Goal: Browse casually

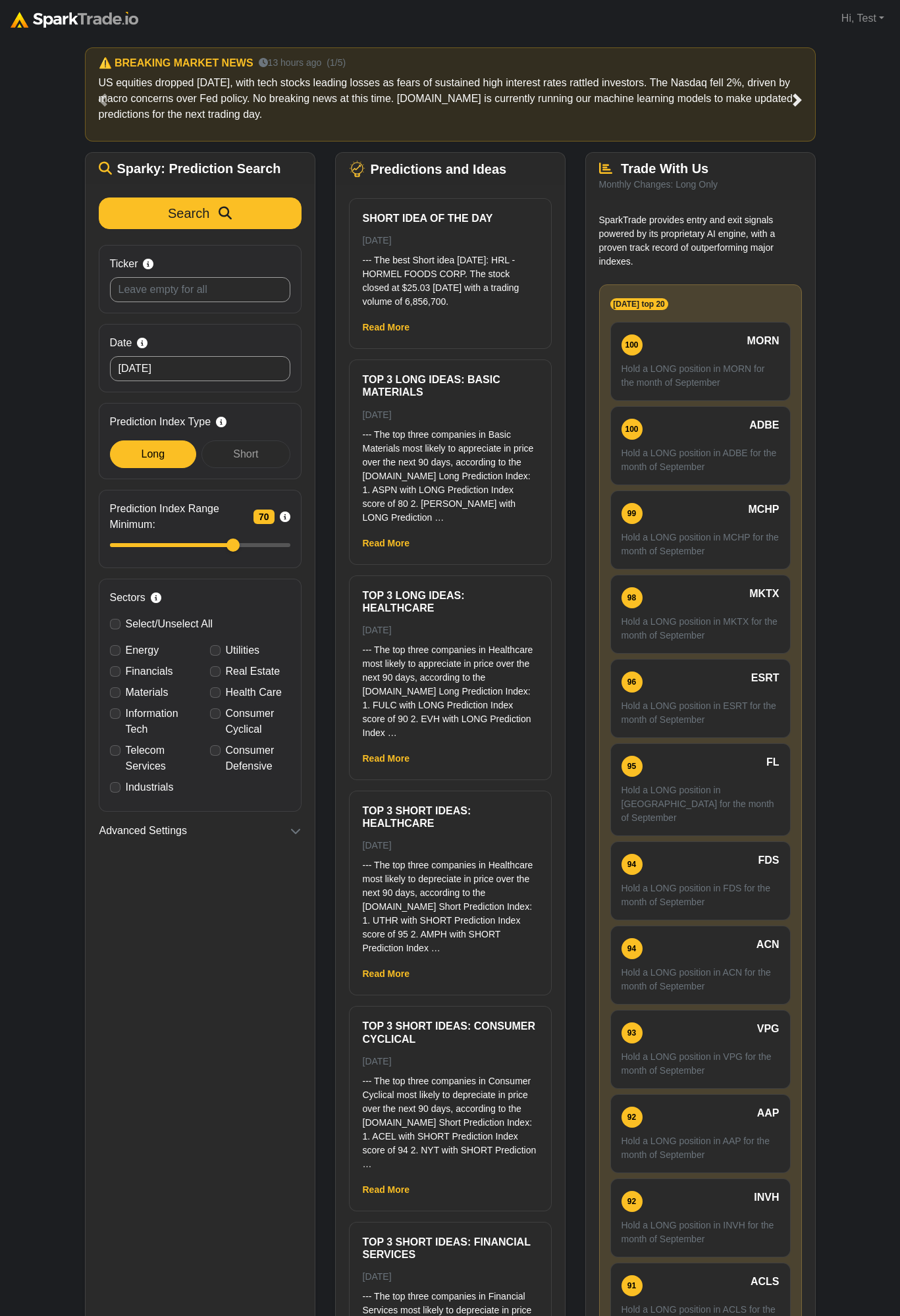
click at [786, 97] on link "Next" at bounding box center [797, 99] width 37 height 104
click at [799, 95] on span at bounding box center [797, 99] width 13 height 13
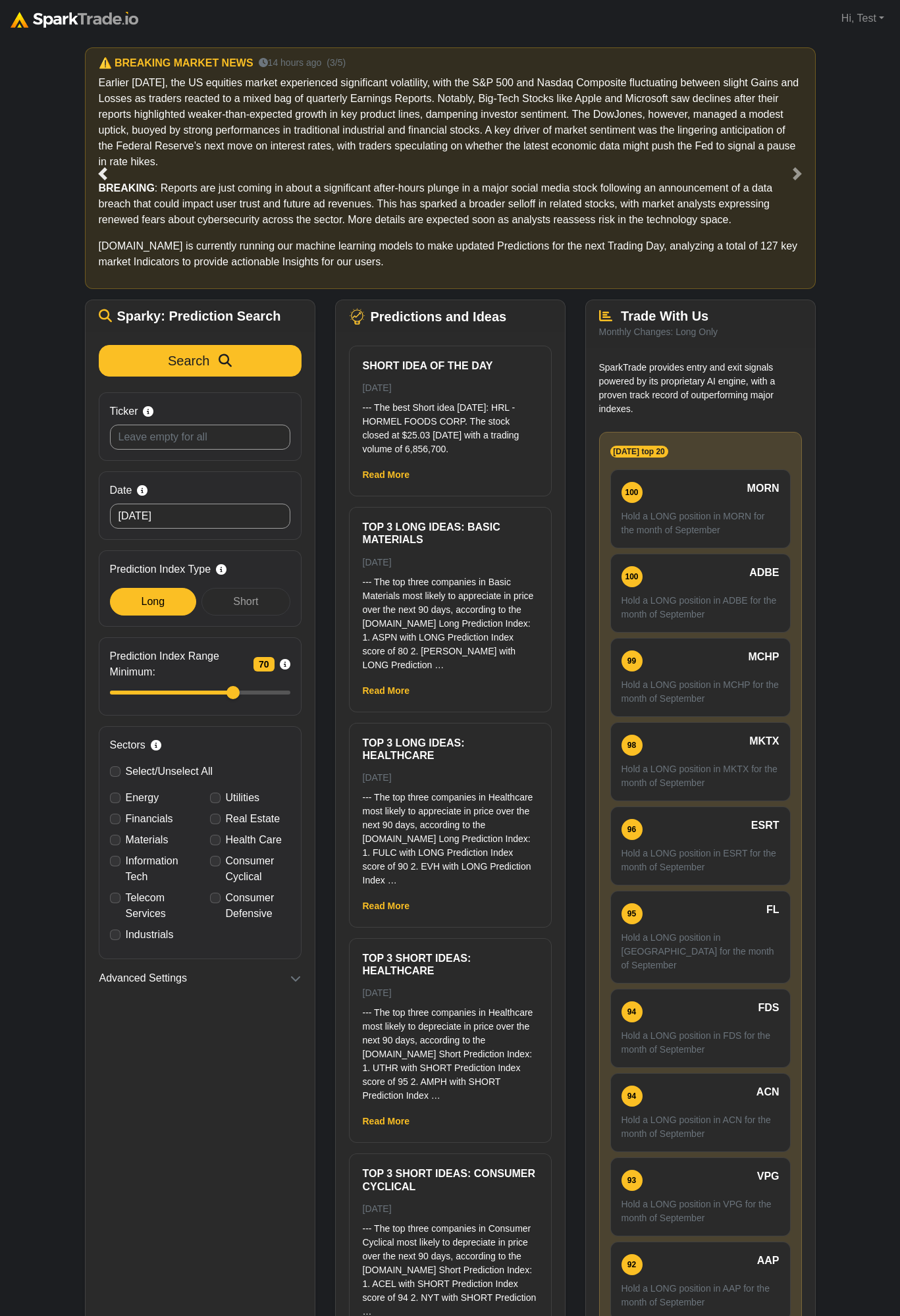
click at [109, 166] on link "Previous" at bounding box center [103, 174] width 37 height 252
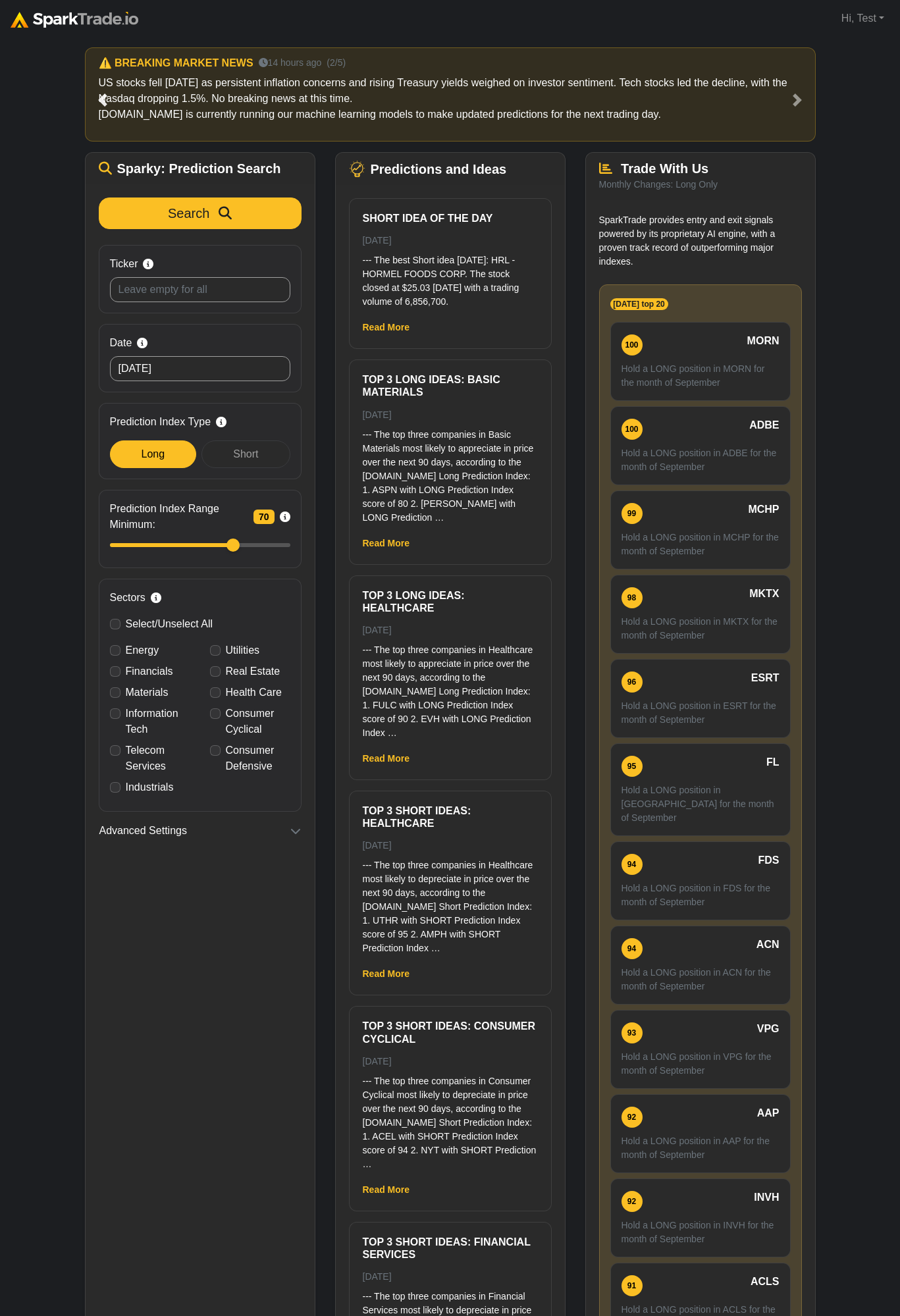
click at [111, 98] on link "Previous" at bounding box center [103, 99] width 37 height 104
click at [112, 97] on link "Previous" at bounding box center [103, 99] width 37 height 104
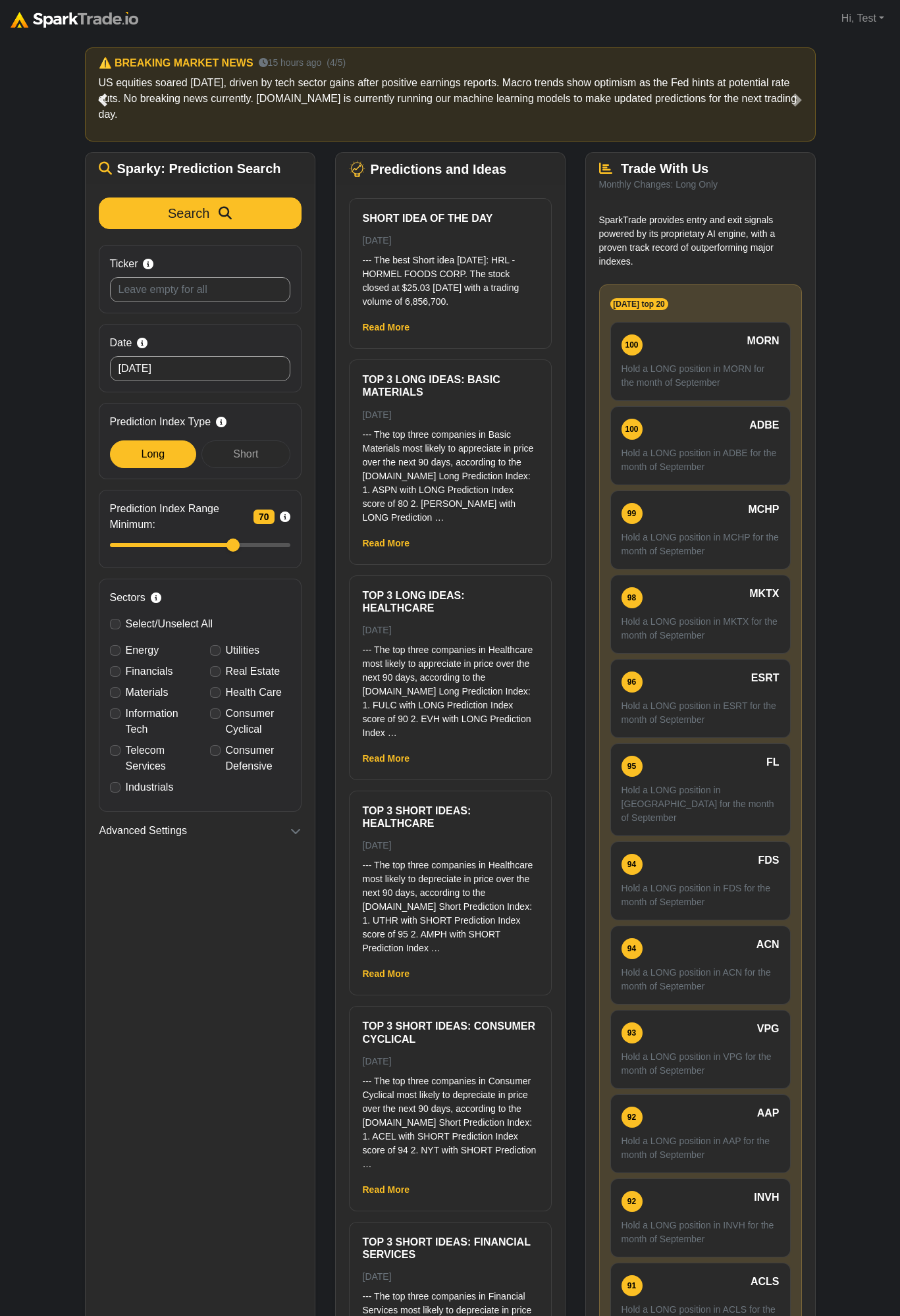
click at [116, 100] on link "Previous" at bounding box center [103, 99] width 37 height 104
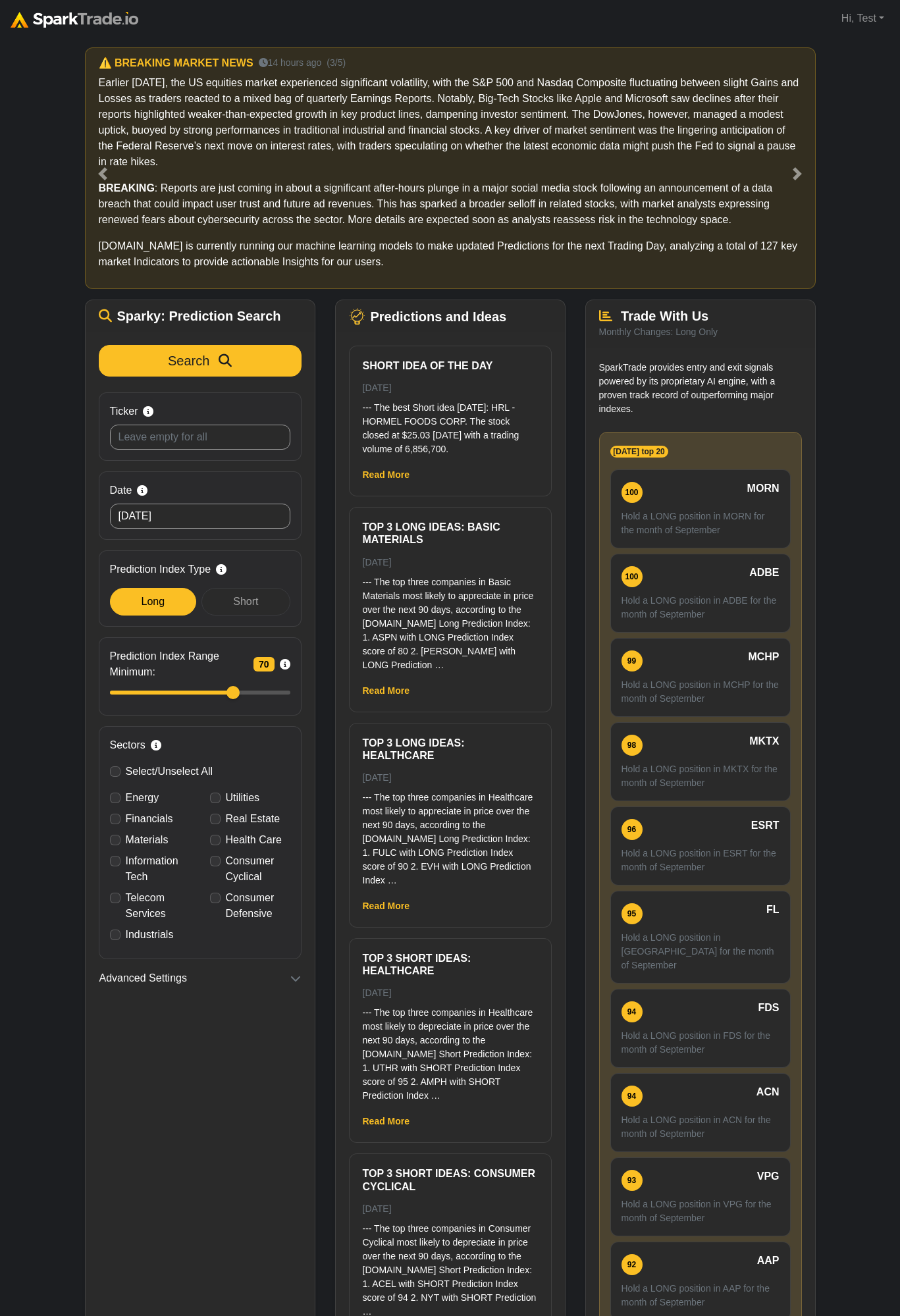
click at [552, 186] on p "BREAKING : Reports are just coming in about a significant after-hours plunge in…" at bounding box center [450, 204] width 703 height 48
click at [104, 174] on span at bounding box center [102, 173] width 13 height 13
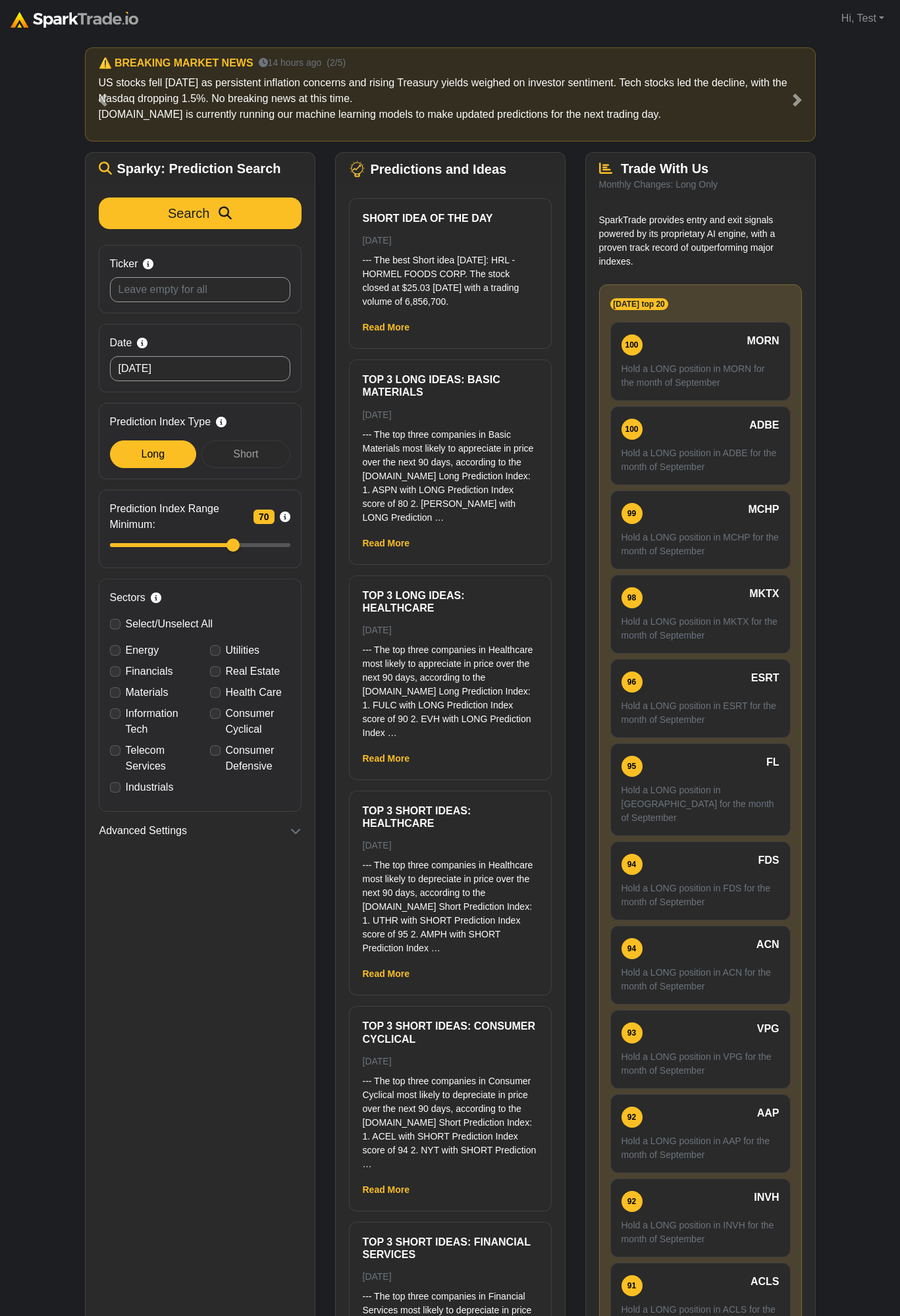
drag, startPoint x: 55, startPoint y: 219, endPoint x: 58, endPoint y: 212, distance: 7.6
click at [56, 219] on div "How to Use [DOMAIN_NAME] × ⚠️ BREAKING MARKET NEWS 13 hours ago (1/5) US equiti…" at bounding box center [450, 718] width 900 height 1363
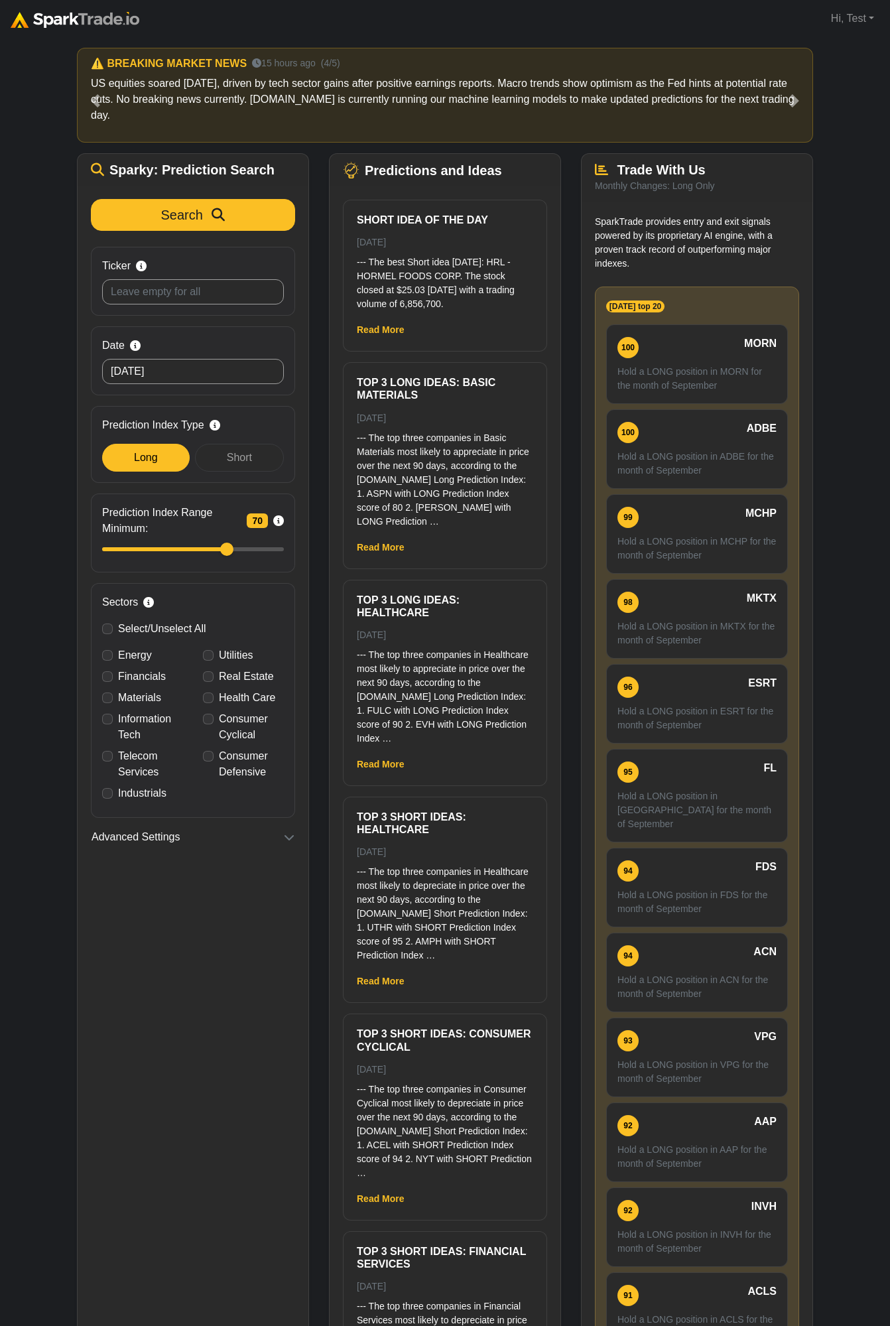
drag, startPoint x: 162, startPoint y: 1094, endPoint x: 155, endPoint y: 1093, distance: 7.6
click at [162, 1094] on div "Search Ticker Search by stock symbol. Leave blank to view all predicitons. Date…" at bounding box center [193, 791] width 231 height 1210
